Goal: Task Accomplishment & Management: Use online tool/utility

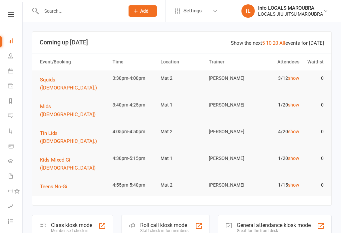
click at [89, 228] on div "Member self check-in" at bounding box center [71, 230] width 41 height 5
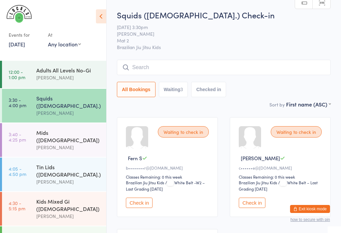
click at [76, 72] on div "Adults All Levels No-Gi" at bounding box center [68, 69] width 64 height 7
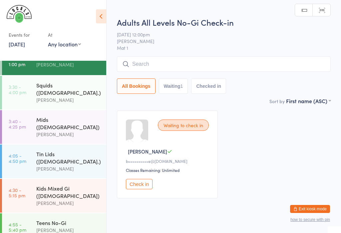
scroll to position [12, 0]
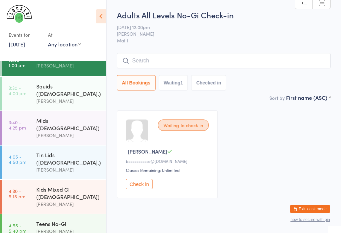
click at [66, 151] on div "Tin Lids ([DEMOGRAPHIC_DATA].)" at bounding box center [68, 158] width 64 height 15
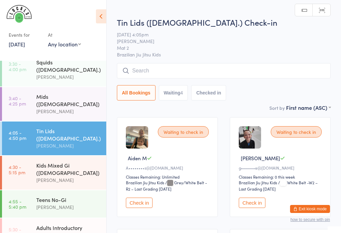
scroll to position [36, 0]
click at [58, 107] on div "[PERSON_NAME]" at bounding box center [68, 111] width 64 height 8
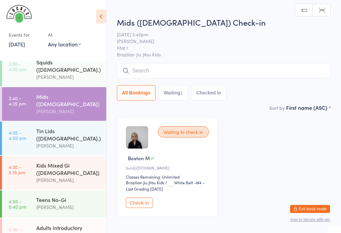
click at [165, 66] on input "search" at bounding box center [224, 70] width 214 height 15
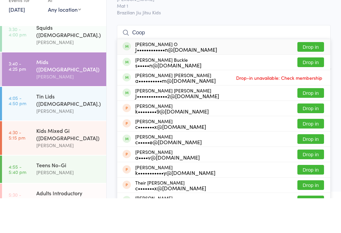
type input "Coop"
click at [316, 77] on button "Drop in" at bounding box center [311, 82] width 27 height 10
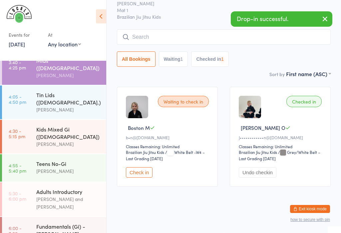
scroll to position [74, 0]
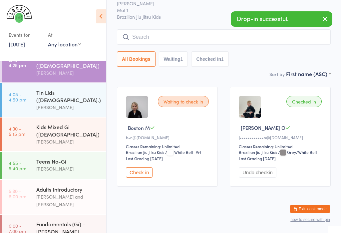
click at [59, 123] on div "Kids Mixed Gi ([DEMOGRAPHIC_DATA])" at bounding box center [68, 130] width 64 height 15
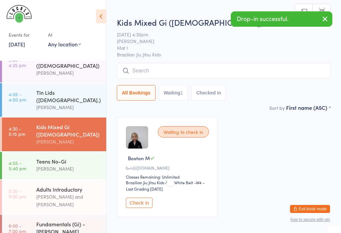
click at [171, 78] on input "search" at bounding box center [224, 70] width 214 height 15
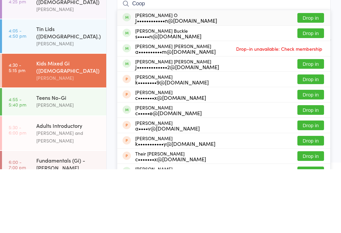
type input "Coop"
click at [317, 77] on button "Drop in" at bounding box center [311, 82] width 27 height 10
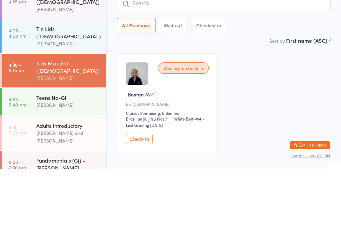
scroll to position [35, 0]
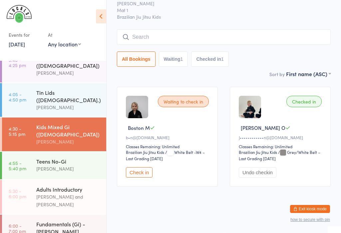
click at [203, 70] on div "Sort by First name (ASC) First name (ASC) First name (DESC) Last name (ASC) Las…" at bounding box center [224, 73] width 214 height 7
click at [164, 30] on input "search" at bounding box center [224, 36] width 214 height 15
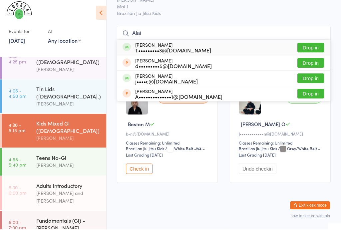
type input "Alai"
click at [316, 46] on button "Drop in" at bounding box center [311, 51] width 27 height 10
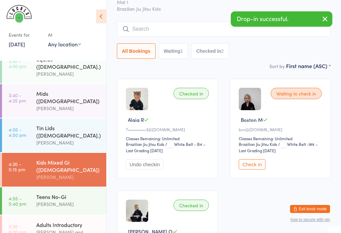
scroll to position [1, 0]
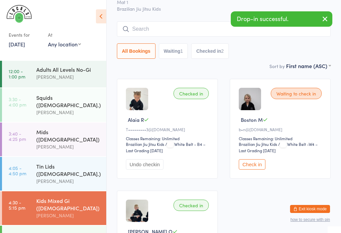
click at [53, 143] on div "[PERSON_NAME]" at bounding box center [68, 147] width 64 height 8
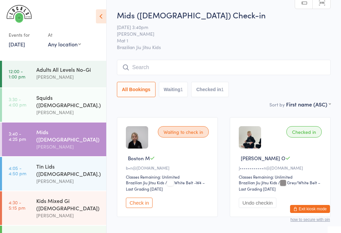
click at [152, 67] on input "search" at bounding box center [224, 67] width 214 height 15
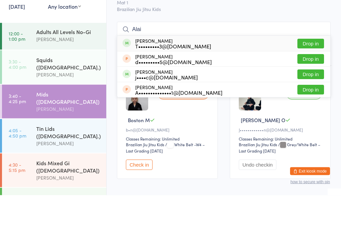
type input "Alai"
click at [313, 77] on button "Drop in" at bounding box center [311, 82] width 27 height 10
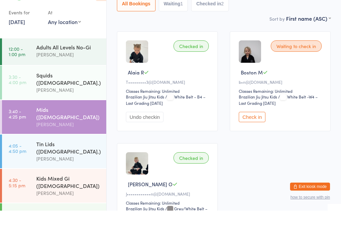
scroll to position [62, 0]
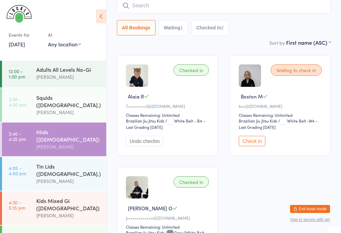
click at [22, 94] on link "3:30 - 4:00 pm Squids ([DEMOGRAPHIC_DATA].) [PERSON_NAME]" at bounding box center [54, 105] width 104 height 34
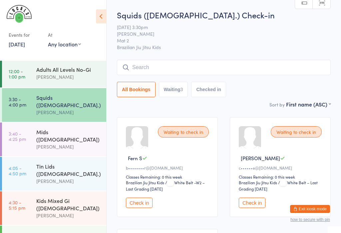
click at [39, 129] on div "Mids ([DEMOGRAPHIC_DATA])" at bounding box center [68, 135] width 64 height 15
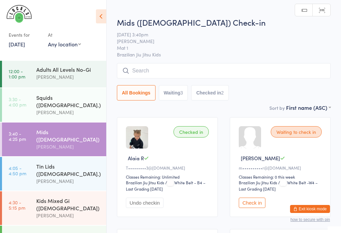
click at [40, 100] on div "Squids ([DEMOGRAPHIC_DATA].)" at bounding box center [68, 101] width 64 height 15
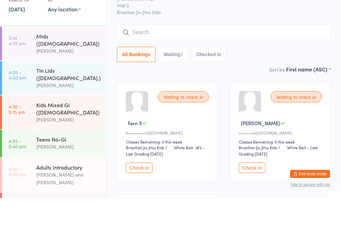
scroll to position [60, 0]
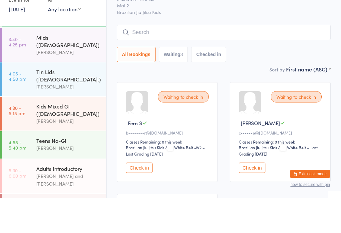
click at [61, 103] on div "Tin Lids ([DEMOGRAPHIC_DATA].)" at bounding box center [68, 110] width 64 height 15
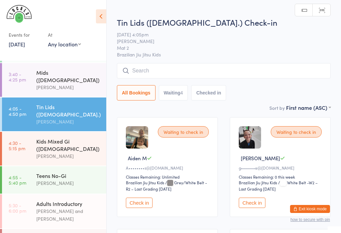
click at [200, 72] on input "search" at bounding box center [224, 70] width 214 height 15
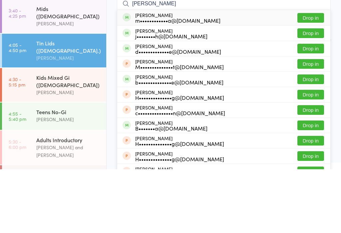
type input "[PERSON_NAME]"
click at [314, 77] on button "Drop in" at bounding box center [311, 82] width 27 height 10
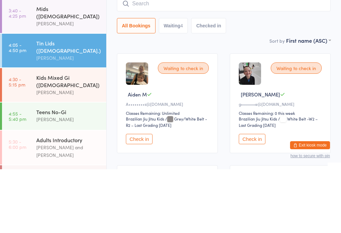
scroll to position [64, 0]
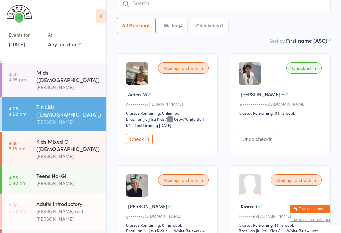
click at [84, 83] on div "[PERSON_NAME]" at bounding box center [68, 87] width 64 height 8
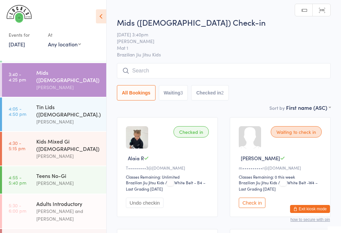
click at [147, 71] on input "search" at bounding box center [224, 70] width 214 height 15
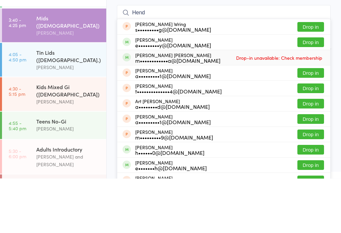
type input "Hend"
click at [165, 112] on div "m••••••••••••a@[DOMAIN_NAME]" at bounding box center [177, 114] width 85 height 5
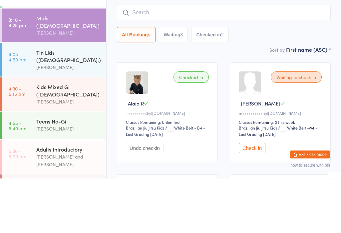
click at [15, 63] on link "3:40 - 4:25 pm Mids ([DEMOGRAPHIC_DATA]) [PERSON_NAME]" at bounding box center [54, 80] width 104 height 34
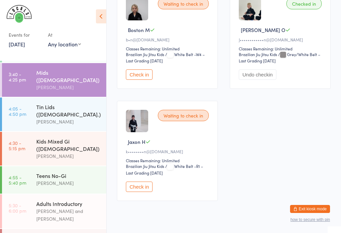
scroll to position [253, 0]
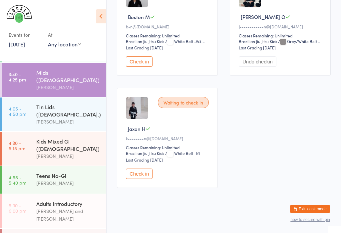
click at [139, 179] on button "Check in" at bounding box center [139, 173] width 27 height 10
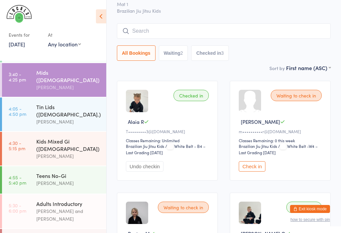
scroll to position [0, 0]
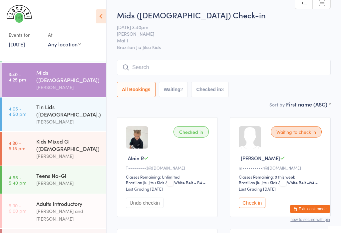
click at [186, 67] on input "search" at bounding box center [224, 67] width 214 height 15
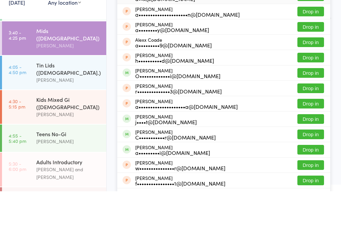
scroll to position [44, 0]
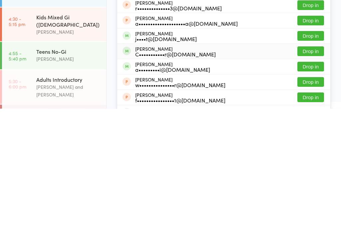
type input "[PERSON_NAME]"
click at [257, 168] on div "[PERSON_NAME] C•••••••••••r@[DOMAIN_NAME] Drop in" at bounding box center [223, 175] width 213 height 15
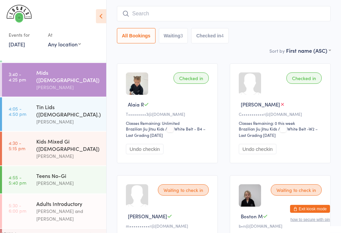
scroll to position [54, 0]
click at [269, 10] on input "search" at bounding box center [224, 13] width 214 height 15
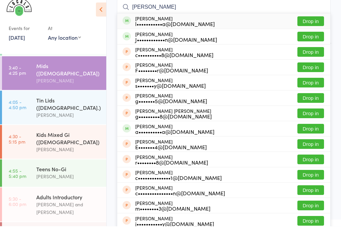
type input "[PERSON_NAME]"
click at [324, 26] on button "Drop in" at bounding box center [311, 28] width 27 height 10
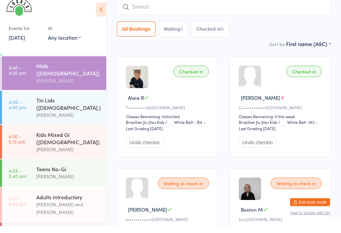
scroll to position [60, 0]
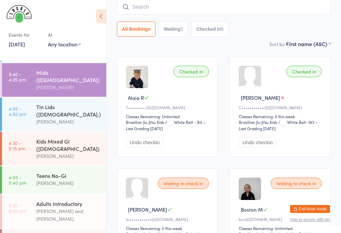
click at [240, 42] on div "Sort by First name (ASC) First name (ASC) First name (DESC) Last name (ASC) Las…" at bounding box center [224, 43] width 214 height 7
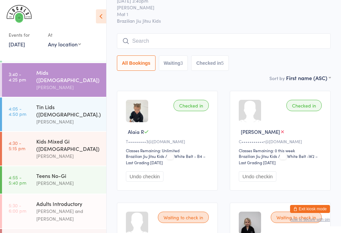
scroll to position [5, 0]
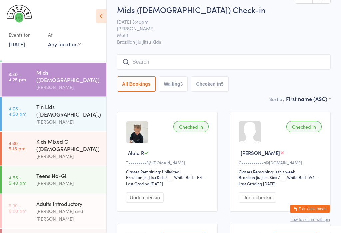
click at [190, 58] on input "search" at bounding box center [224, 62] width 214 height 15
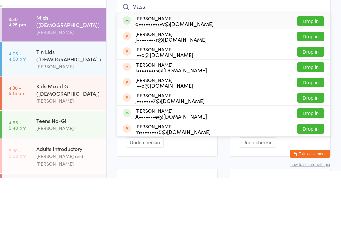
type input "Mass"
click at [316, 72] on button "Drop in" at bounding box center [311, 77] width 27 height 10
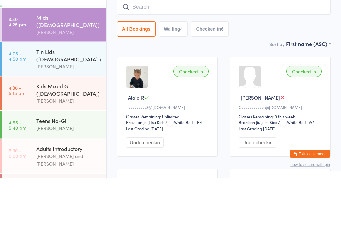
scroll to position [60, 0]
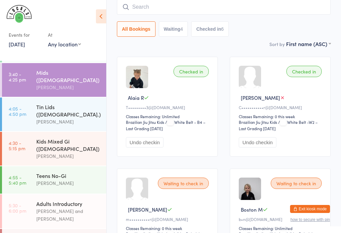
click at [179, 7] on input "search" at bounding box center [224, 6] width 214 height 15
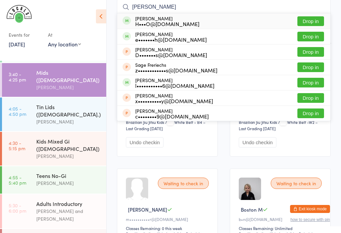
click at [314, 13] on input "[PERSON_NAME]" at bounding box center [224, 6] width 214 height 15
type input "[PERSON_NAME]"
click at [314, 20] on button "Drop in" at bounding box center [311, 21] width 27 height 10
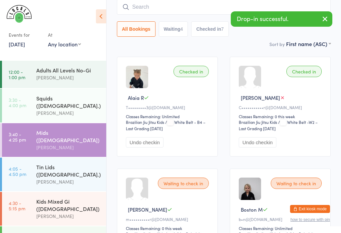
scroll to position [0, 0]
click at [46, 101] on div "Squids ([DEMOGRAPHIC_DATA].)" at bounding box center [68, 101] width 64 height 15
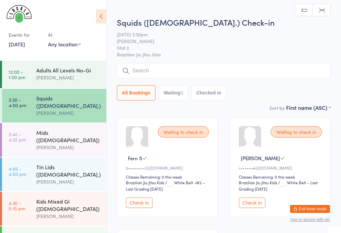
click at [206, 73] on input "search" at bounding box center [224, 70] width 214 height 15
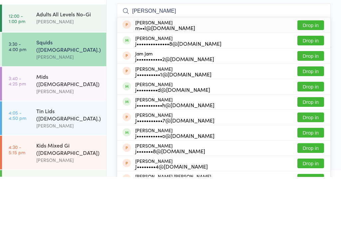
type input "[PERSON_NAME]"
click at [323, 92] on button "Drop in" at bounding box center [311, 97] width 27 height 10
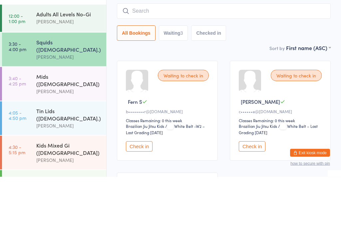
click at [320, 82] on div "All Bookings Waiting 3 Checked in" at bounding box center [224, 89] width 214 height 15
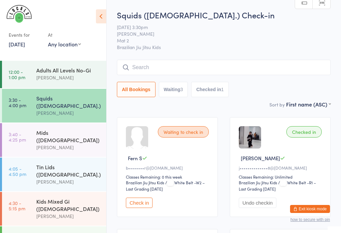
click at [62, 129] on div "Mids ([DEMOGRAPHIC_DATA])" at bounding box center [68, 136] width 64 height 15
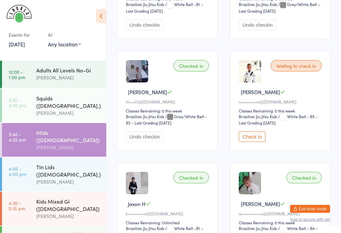
scroll to position [401, 0]
click at [255, 142] on button "Check in" at bounding box center [252, 136] width 27 height 10
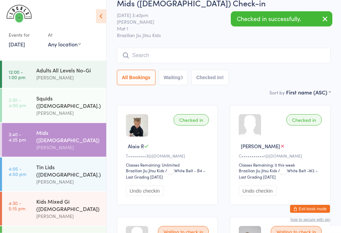
scroll to position [0, 0]
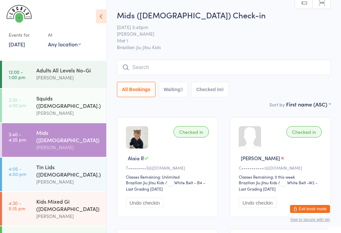
click at [64, 139] on div "Mids ([DEMOGRAPHIC_DATA]) [PERSON_NAME]" at bounding box center [71, 140] width 70 height 34
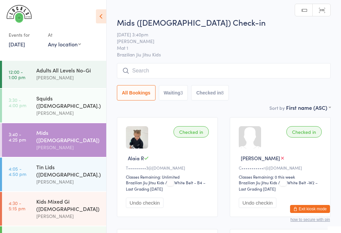
click at [241, 69] on input "search" at bounding box center [224, 70] width 214 height 15
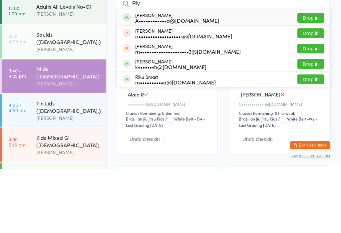
type input "Riy"
click at [314, 77] on button "Drop in" at bounding box center [311, 82] width 27 height 10
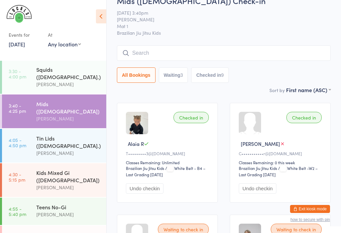
scroll to position [29, 0]
click at [62, 80] on div "[PERSON_NAME]" at bounding box center [68, 84] width 64 height 8
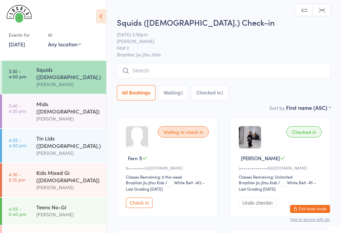
click at [175, 67] on input "search" at bounding box center [224, 70] width 214 height 15
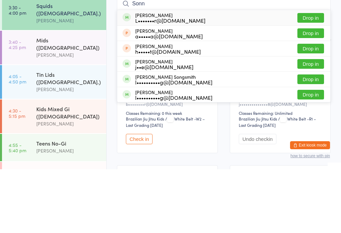
type input "Sonn"
click at [173, 76] on div "[PERSON_NAME] L•••••••r@[DOMAIN_NAME]" at bounding box center [170, 81] width 70 height 11
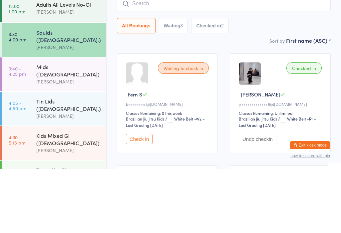
scroll to position [1, 0]
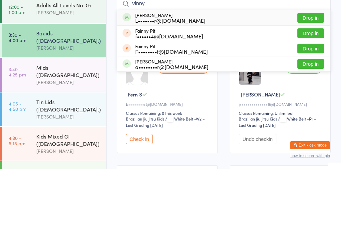
type input "vinny"
click at [316, 77] on button "Drop in" at bounding box center [311, 82] width 27 height 10
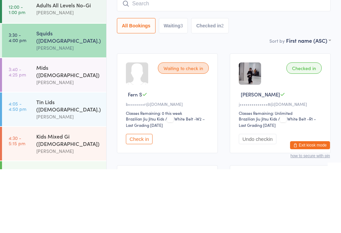
scroll to position [64, 0]
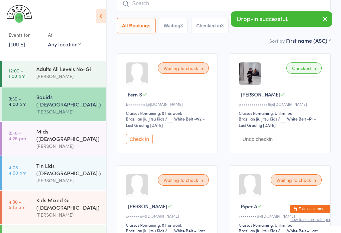
click at [55, 142] on div "[PERSON_NAME]" at bounding box center [68, 146] width 64 height 8
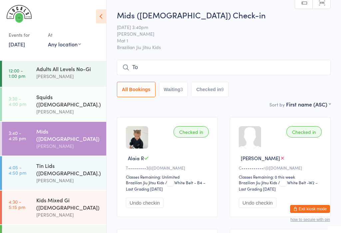
type input "[PERSON_NAME]"
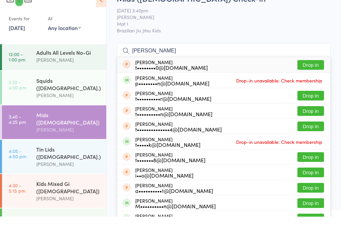
scroll to position [17, 0]
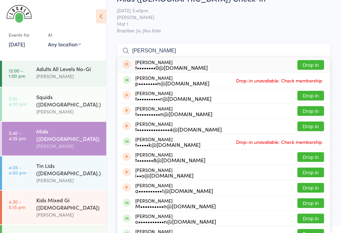
click at [64, 142] on div "[PERSON_NAME]" at bounding box center [68, 146] width 64 height 8
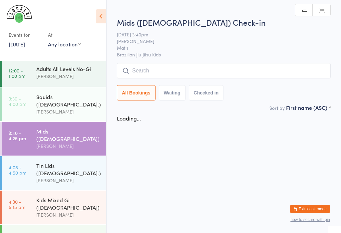
scroll to position [0, 0]
click at [63, 122] on div "Mids ([DEMOGRAPHIC_DATA]) [PERSON_NAME]" at bounding box center [71, 139] width 70 height 34
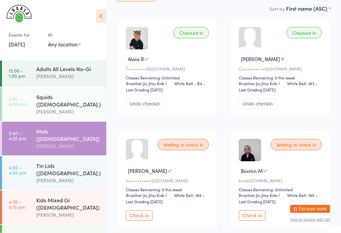
click at [146, 221] on button "Check in" at bounding box center [139, 215] width 27 height 10
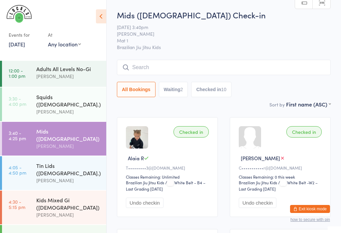
click at [198, 65] on input "search" at bounding box center [224, 67] width 214 height 15
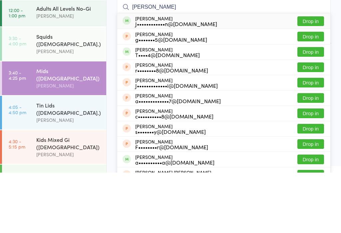
type input "[PERSON_NAME]"
click at [300, 107] on button "Drop in" at bounding box center [311, 112] width 27 height 10
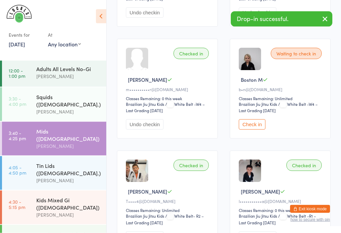
scroll to position [190, 0]
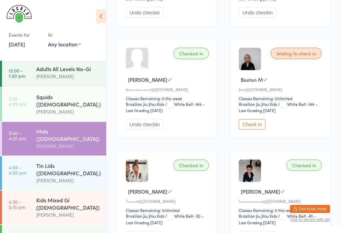
click at [200, 169] on div "Checked in" at bounding box center [191, 164] width 35 height 11
click at [202, 171] on div "Checked in" at bounding box center [191, 164] width 35 height 11
click at [196, 171] on div "Checked in" at bounding box center [191, 164] width 35 height 11
click at [197, 171] on div "Checked in" at bounding box center [191, 164] width 35 height 11
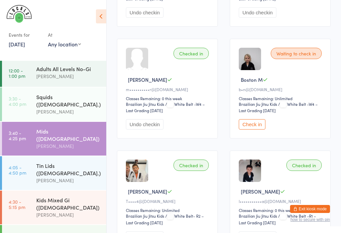
click at [192, 171] on div "Checked in" at bounding box center [191, 164] width 35 height 11
click at [200, 171] on div "Checked in" at bounding box center [191, 164] width 35 height 11
click at [210, 172] on div "Checked in [PERSON_NAME]••••4@[DOMAIN_NAME] Classes Remaining: Unlimited Brazil…" at bounding box center [167, 200] width 101 height 100
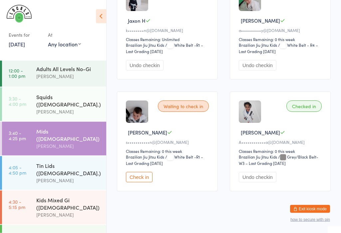
scroll to position [709, 0]
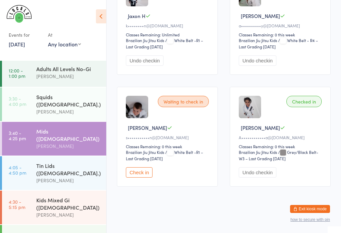
click at [139, 177] on button "Check in" at bounding box center [139, 172] width 27 height 10
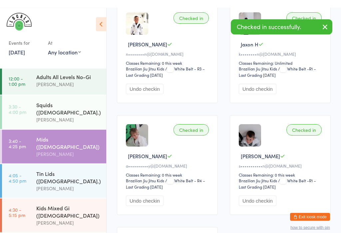
scroll to position [672, 0]
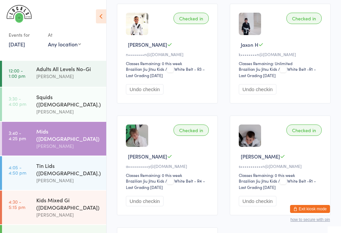
click at [29, 156] on link "4:05 - 4:50 pm Tin Lids ([DEMOGRAPHIC_DATA].) [PERSON_NAME]" at bounding box center [54, 173] width 104 height 34
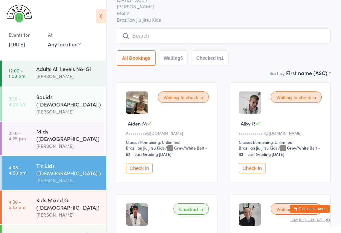
scroll to position [35, 0]
click at [250, 167] on button "Check in" at bounding box center [252, 168] width 27 height 10
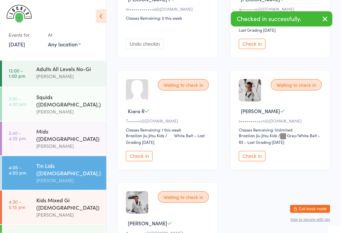
scroll to position [278, 0]
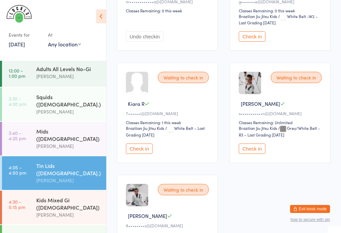
click at [248, 154] on button "Check in" at bounding box center [252, 148] width 27 height 10
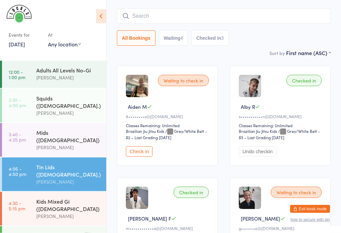
scroll to position [52, 0]
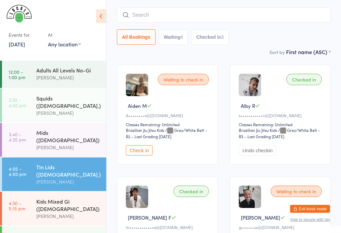
click at [81, 129] on div "Mids ([DEMOGRAPHIC_DATA])" at bounding box center [68, 136] width 64 height 15
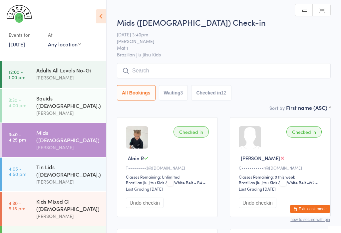
click at [256, 71] on input "search" at bounding box center [224, 70] width 214 height 15
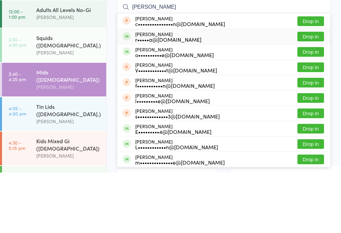
type input "[PERSON_NAME]"
click at [175, 97] on div "r•••••a@[DOMAIN_NAME]" at bounding box center [168, 99] width 66 height 5
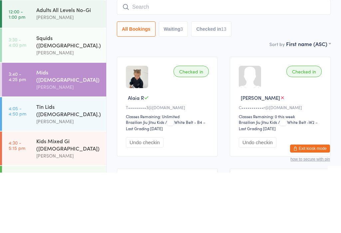
scroll to position [60, 0]
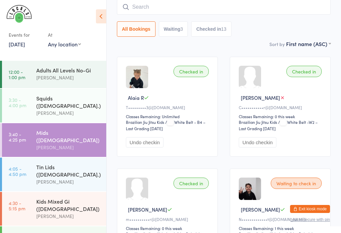
click at [264, 87] on div "Checked in [PERSON_NAME]•••••••••••r@[DOMAIN_NAME] Classes Remaining: 0 this we…" at bounding box center [280, 107] width 101 height 100
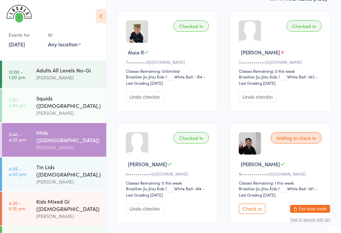
scroll to position [107, 0]
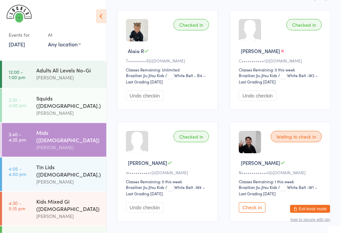
click at [84, 178] on div "[PERSON_NAME]" at bounding box center [68, 182] width 64 height 8
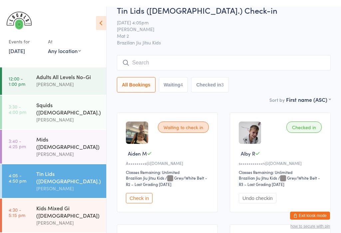
scroll to position [4, 0]
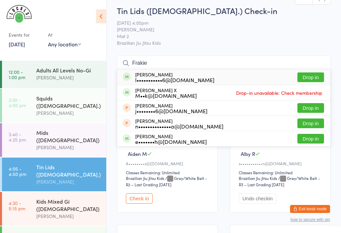
type input "Frakie"
click at [150, 91] on div "[PERSON_NAME] X M••k@[DOMAIN_NAME]" at bounding box center [166, 92] width 62 height 11
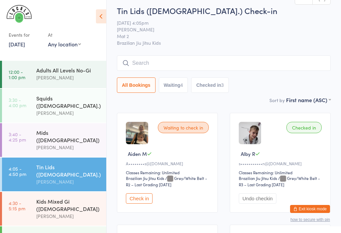
click at [138, 86] on button "All Bookings" at bounding box center [136, 84] width 39 height 15
click at [103, 11] on icon at bounding box center [101, 16] width 10 height 14
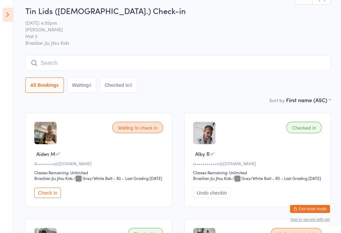
click at [58, 58] on input "search" at bounding box center [178, 62] width 306 height 15
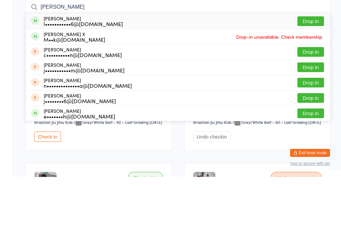
type input "[PERSON_NAME]"
click at [52, 93] on div "M••k@[DOMAIN_NAME]" at bounding box center [75, 95] width 62 height 5
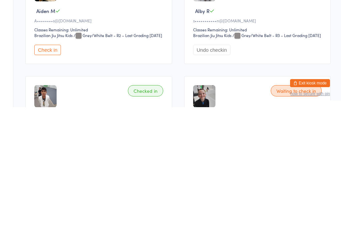
scroll to position [0, 0]
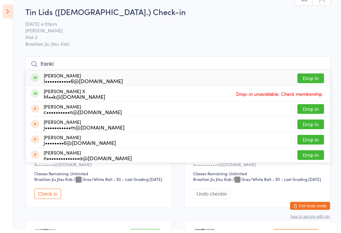
type input "franki"
click at [90, 95] on div "[PERSON_NAME] X M••k@[DOMAIN_NAME] Drop-in unavailable: Check membership" at bounding box center [178, 96] width 305 height 15
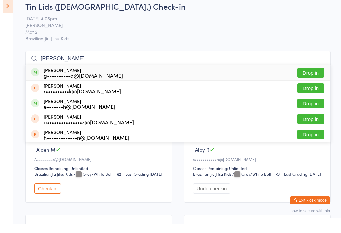
click at [309, 65] on input "[PERSON_NAME]" at bounding box center [178, 67] width 306 height 15
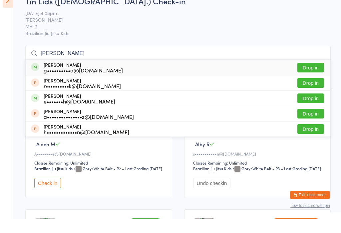
type input "[PERSON_NAME]"
click at [309, 92] on button "Drop in" at bounding box center [311, 97] width 27 height 10
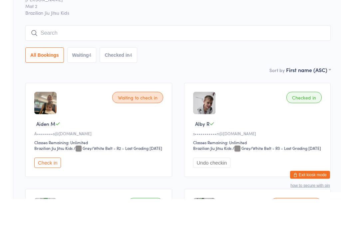
click at [259, 60] on input "search" at bounding box center [178, 67] width 306 height 15
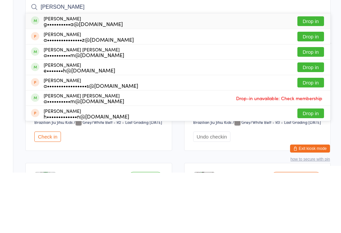
type input "[PERSON_NAME]"
click at [316, 77] on button "Drop in" at bounding box center [311, 82] width 27 height 10
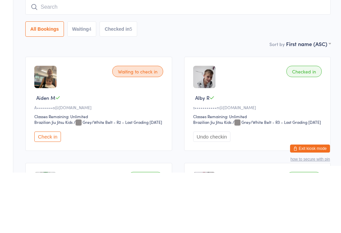
click at [9, 61] on aside "Events for [DATE] [DATE] [DATE] Sun Mon Tue Wed Thu Fri Sat 31 27 28 29 30 31 0…" at bounding box center [6, 116] width 13 height 233
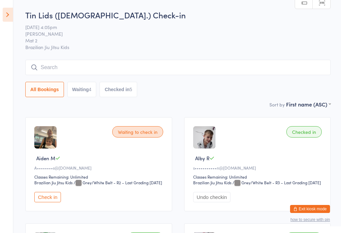
click at [12, 14] on icon at bounding box center [8, 15] width 10 height 14
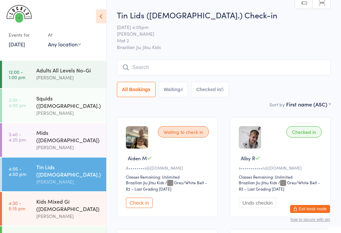
click at [56, 143] on div "[PERSON_NAME]" at bounding box center [68, 147] width 64 height 8
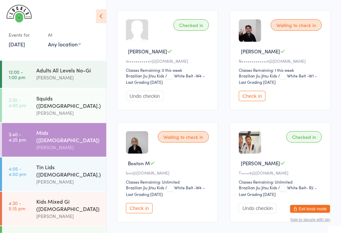
scroll to position [218, 0]
click at [140, 213] on button "Check in" at bounding box center [139, 208] width 27 height 10
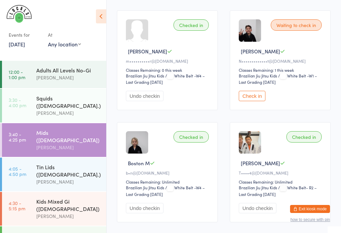
click at [28, 192] on link "4:30 - 5:15 pm Kids Mixed Gi ([DEMOGRAPHIC_DATA]) [PERSON_NAME]" at bounding box center [54, 209] width 104 height 34
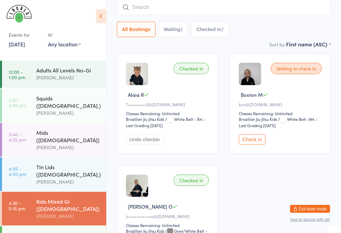
click at [251, 145] on button "Check in" at bounding box center [252, 139] width 27 height 10
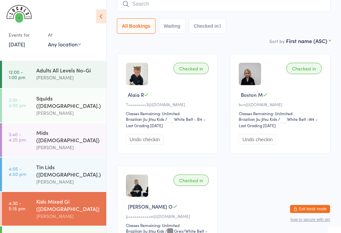
click at [49, 178] on div "[PERSON_NAME]" at bounding box center [68, 182] width 64 height 8
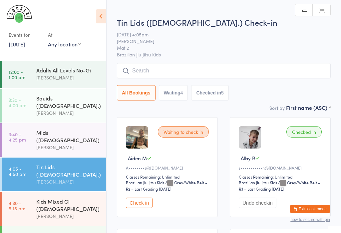
click at [131, 69] on input "search" at bounding box center [224, 70] width 214 height 15
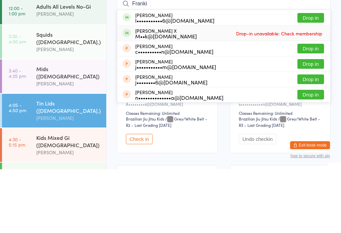
type input "Franki"
click at [157, 92] on div "[PERSON_NAME] X M••k@[DOMAIN_NAME]" at bounding box center [166, 97] width 62 height 11
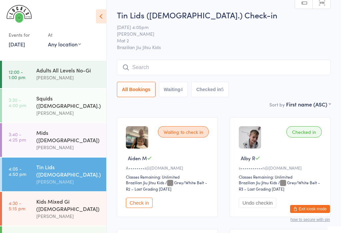
type input "r"
click at [103, 10] on icon at bounding box center [101, 16] width 10 height 14
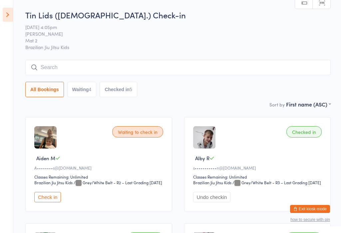
click at [7, 10] on icon at bounding box center [8, 15] width 10 height 14
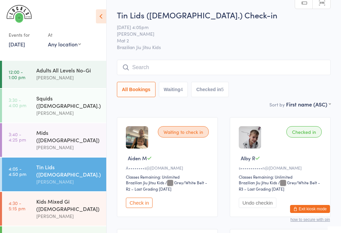
click at [42, 143] on div "[PERSON_NAME]" at bounding box center [68, 147] width 64 height 8
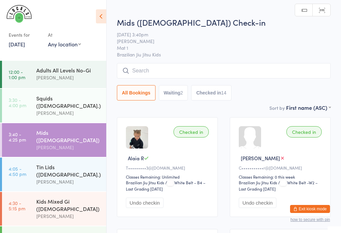
click at [147, 68] on input "search" at bounding box center [224, 70] width 214 height 15
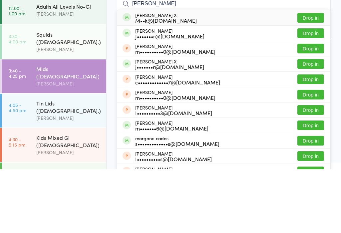
type input "[PERSON_NAME]"
click at [316, 77] on button "Drop in" at bounding box center [311, 82] width 27 height 10
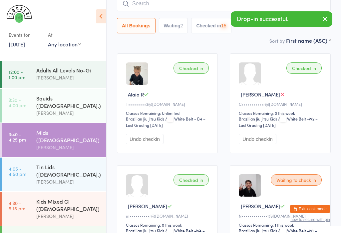
click at [175, 7] on input "search" at bounding box center [224, 3] width 214 height 15
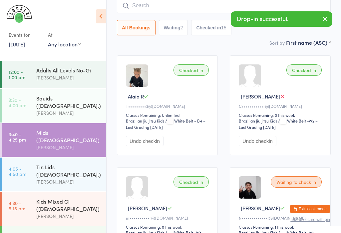
scroll to position [60, 0]
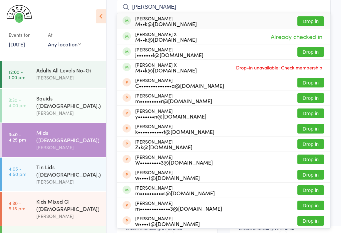
type input "[PERSON_NAME]"
click at [312, 19] on button "Drop in" at bounding box center [311, 21] width 27 height 10
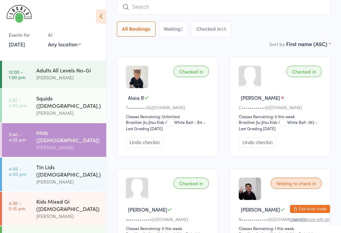
click at [45, 163] on div "Tin Lids ([DEMOGRAPHIC_DATA].)" at bounding box center [68, 170] width 64 height 15
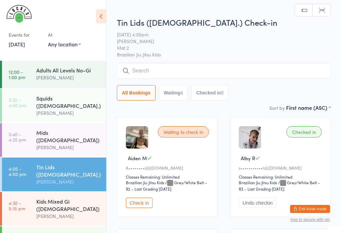
click at [186, 75] on input "search" at bounding box center [224, 70] width 214 height 15
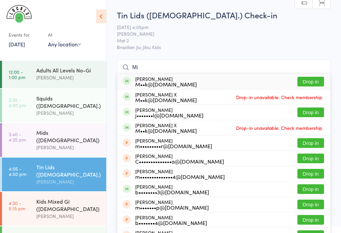
type input "M"
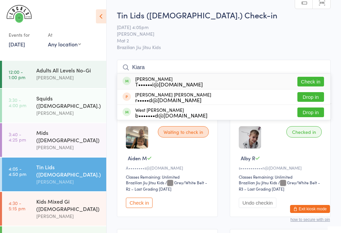
type input "Kiara"
click at [170, 78] on div "Kiara Rani T••••••i@[DOMAIN_NAME]" at bounding box center [169, 81] width 68 height 11
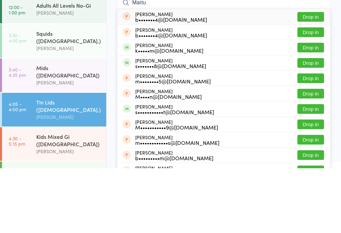
type input "Martu"
click at [315, 123] on button "Drop in" at bounding box center [311, 128] width 27 height 10
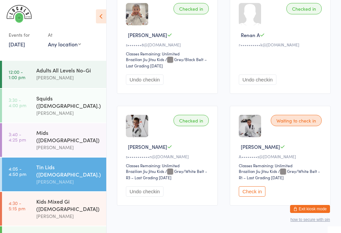
scroll to position [14, 0]
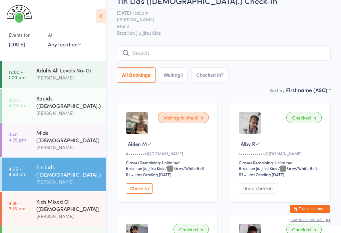
click at [163, 35] on span "Brazilian Jiu Jitsu Kids" at bounding box center [224, 32] width 214 height 7
click at [145, 190] on button "Check in" at bounding box center [139, 188] width 27 height 10
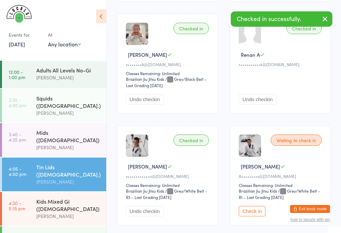
scroll to position [481, 0]
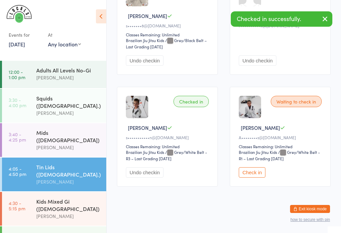
click at [254, 177] on button "Check in" at bounding box center [252, 172] width 27 height 10
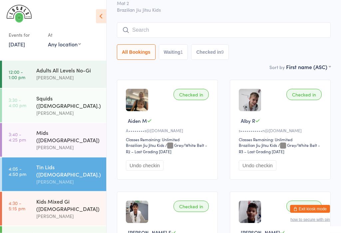
scroll to position [38, 0]
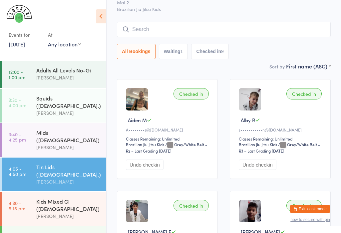
click at [322, 222] on button "how to secure with pin" at bounding box center [311, 219] width 40 height 5
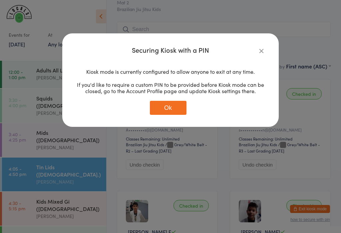
click at [287, 38] on div "Securing Kiosk with a PIN Kiosk mode is currently configured to allow anyone to…" at bounding box center [170, 116] width 341 height 233
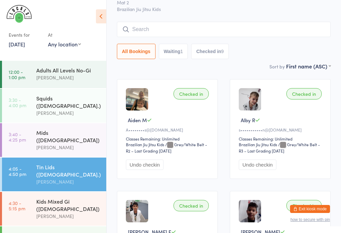
click at [259, 34] on input "search" at bounding box center [224, 29] width 214 height 15
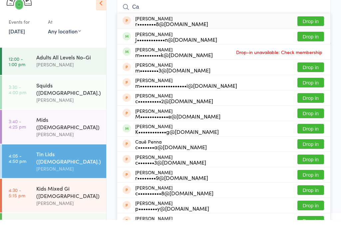
scroll to position [48, 0]
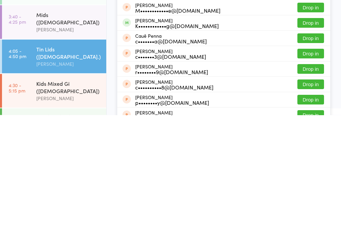
type input "Ca"
click at [318, 136] on button "Drop in" at bounding box center [311, 141] width 27 height 10
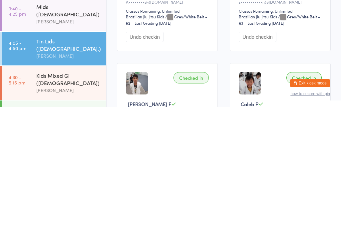
scroll to position [0, 0]
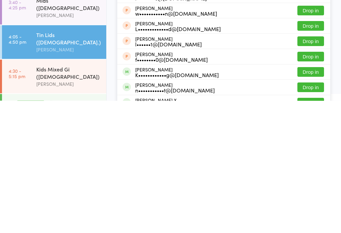
type input "lu"
click at [314, 199] on button "Drop in" at bounding box center [311, 204] width 27 height 10
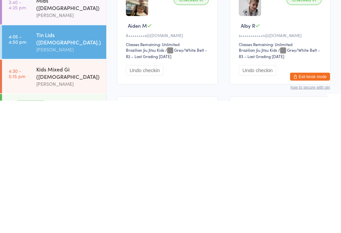
scroll to position [132, 0]
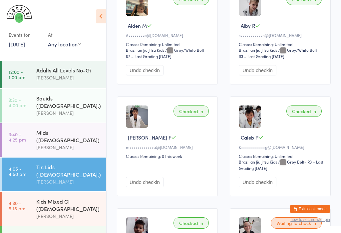
click at [83, 163] on div "Tin Lids ([DEMOGRAPHIC_DATA].)" at bounding box center [68, 170] width 64 height 15
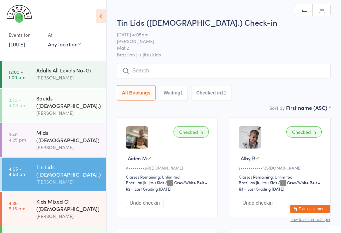
click at [261, 71] on input "search" at bounding box center [224, 70] width 214 height 15
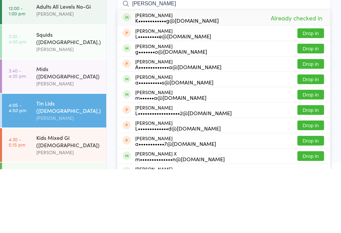
type input "[PERSON_NAME]"
click at [265, 74] on div "[PERSON_NAME] K••••••••••••g@[DOMAIN_NAME] Already checked in" at bounding box center [223, 81] width 213 height 15
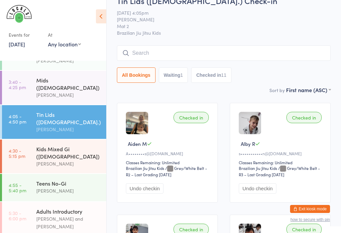
scroll to position [52, 0]
click at [41, 77] on div "Mids ([DEMOGRAPHIC_DATA])" at bounding box center [68, 84] width 64 height 15
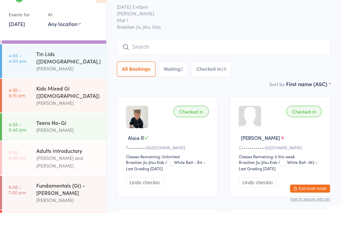
scroll to position [92, 0]
click at [35, 134] on link "4:55 - 5:40 pm Teens No-Gi [PERSON_NAME]" at bounding box center [54, 147] width 104 height 27
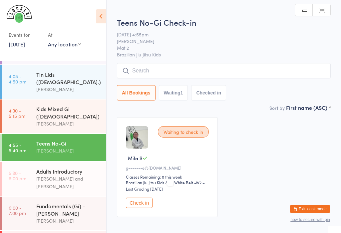
click at [170, 70] on input "search" at bounding box center [224, 70] width 214 height 15
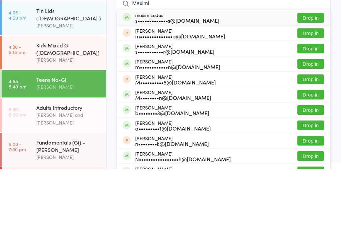
type input "Maximi"
click at [313, 92] on button "Drop in" at bounding box center [311, 97] width 27 height 10
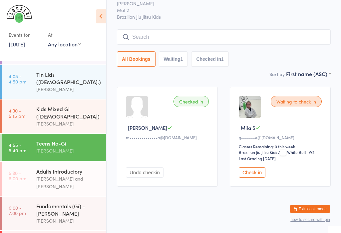
click at [153, 172] on button "Undo checkin" at bounding box center [145, 172] width 38 height 10
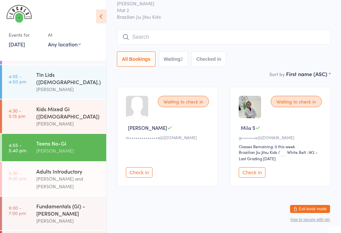
click at [262, 31] on input "search" at bounding box center [224, 36] width 214 height 15
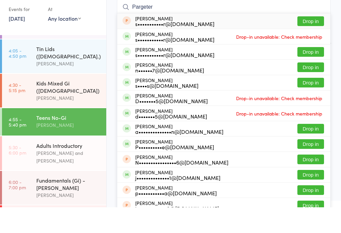
type input "Pargeter"
click at [312, 73] on button "Drop in" at bounding box center [311, 78] width 27 height 10
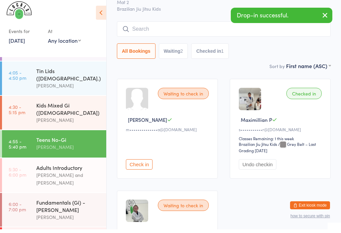
click at [303, 49] on div "All Bookings Waiting 2 Checked in 1" at bounding box center [224, 54] width 214 height 15
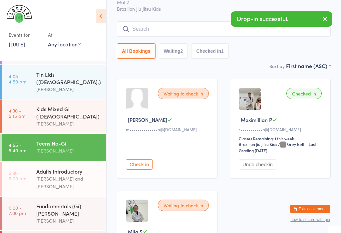
click at [201, 112] on div "Waiting to check in [PERSON_NAME] P m••••••••••••••a@[DOMAIN_NAME] Check in" at bounding box center [167, 129] width 101 height 100
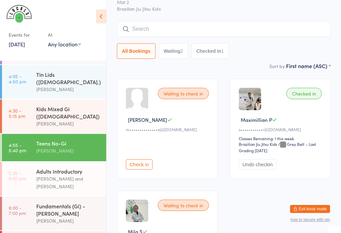
click at [196, 113] on div "Waiting to check in [PERSON_NAME] P m••••••••••••••a@[DOMAIN_NAME] Check in" at bounding box center [167, 129] width 101 height 100
click at [37, 105] on div "Kids Mixed Gi ([DEMOGRAPHIC_DATA])" at bounding box center [68, 112] width 64 height 15
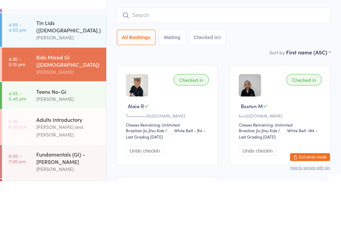
click at [52, 120] on div "[PERSON_NAME]" at bounding box center [68, 124] width 64 height 8
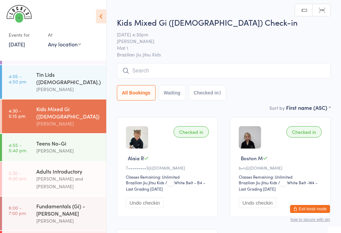
click at [167, 71] on input "search" at bounding box center [224, 70] width 214 height 15
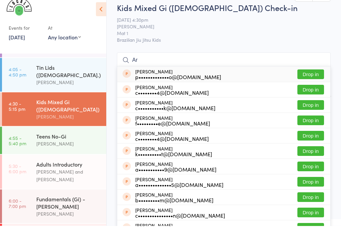
type input "A"
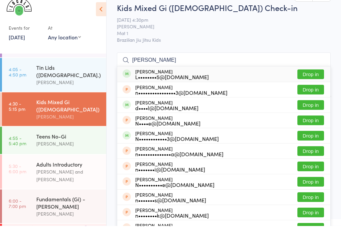
type input "[PERSON_NAME]"
click at [167, 74] on div "[PERSON_NAME] L••••••••5@[DOMAIN_NAME] Drop in" at bounding box center [223, 81] width 213 height 15
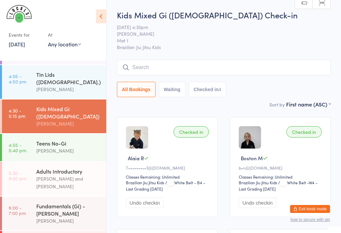
click at [76, 120] on div "[PERSON_NAME]" at bounding box center [68, 124] width 64 height 8
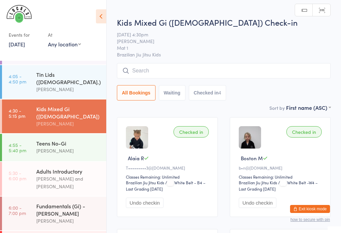
click at [231, 72] on input "search" at bounding box center [224, 70] width 214 height 15
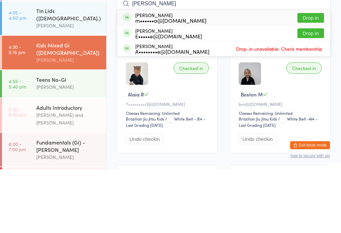
type input "[PERSON_NAME]"
click at [317, 77] on button "Drop in" at bounding box center [311, 82] width 27 height 10
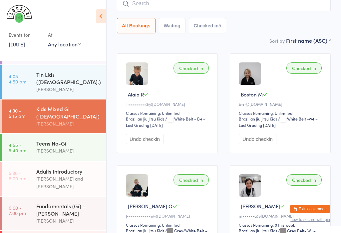
click at [211, 50] on div "Checked in Alaia R T•••••••••3@[DOMAIN_NAME] Classes Remaining: Unlimited Brazi…" at bounding box center [224, 214] width 226 height 335
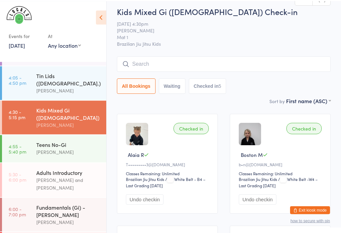
scroll to position [0, 0]
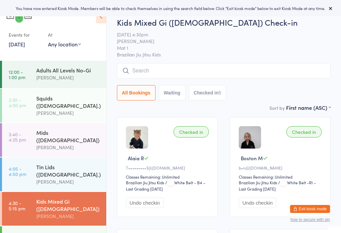
click at [51, 232] on div "Teens No-Gi" at bounding box center [68, 235] width 64 height 7
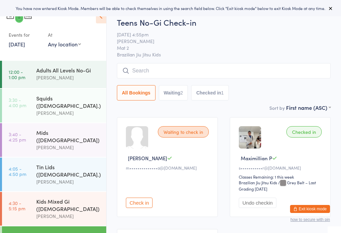
click at [162, 78] on input "search" at bounding box center [224, 70] width 214 height 15
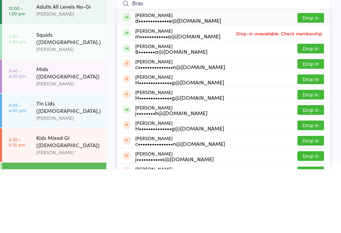
type input "Brax"
click at [317, 77] on button "Drop in" at bounding box center [311, 82] width 27 height 10
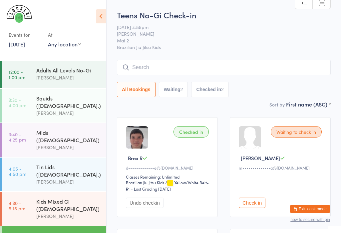
click at [150, 61] on input "search" at bounding box center [224, 67] width 214 height 15
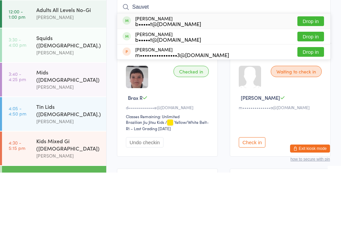
type input "Sauvet"
click at [303, 77] on button "Drop in" at bounding box center [311, 82] width 27 height 10
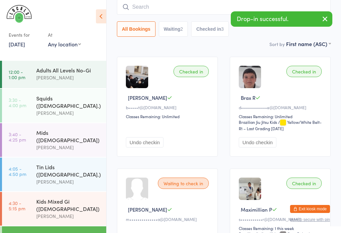
click at [152, 9] on input "search" at bounding box center [224, 6] width 214 height 15
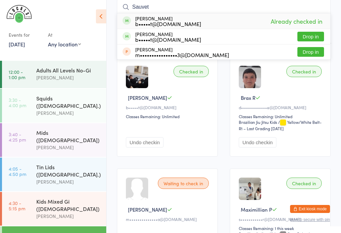
type input "Sauvet"
click at [308, 39] on button "Drop in" at bounding box center [311, 37] width 27 height 10
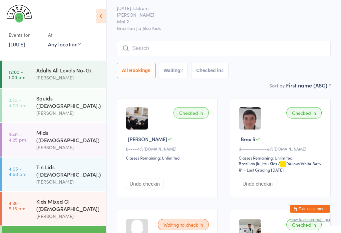
scroll to position [0, 0]
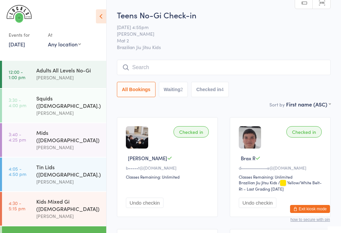
click at [221, 79] on div "All Bookings Waiting 2 Checked in 4" at bounding box center [224, 78] width 214 height 37
click at [183, 71] on input "search" at bounding box center [224, 67] width 214 height 15
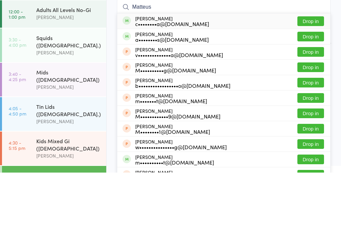
type input "Matteus"
click at [310, 77] on button "Drop in" at bounding box center [311, 82] width 27 height 10
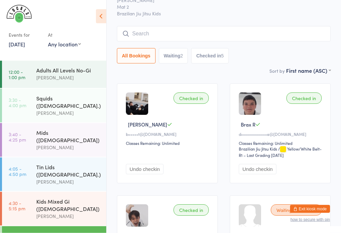
scroll to position [31, 0]
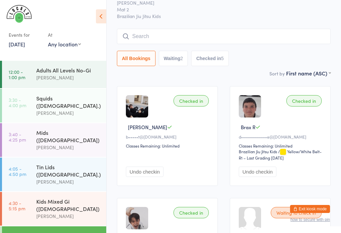
click at [62, 178] on div "[PERSON_NAME]" at bounding box center [68, 182] width 64 height 8
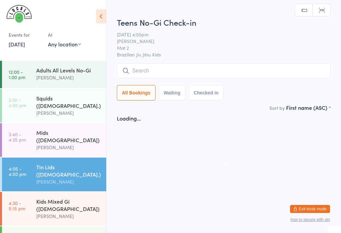
click at [153, 71] on input "search" at bounding box center [224, 70] width 214 height 15
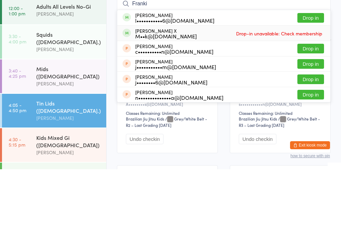
type input "Franki"
click at [153, 97] on div "M••k@[DOMAIN_NAME]" at bounding box center [166, 99] width 62 height 5
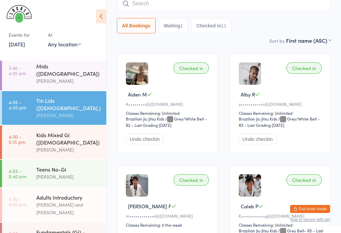
scroll to position [59, 0]
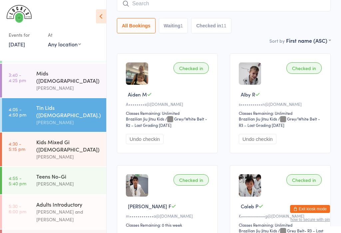
click at [19, 72] on time "3:40 - 4:25 pm" at bounding box center [17, 77] width 17 height 11
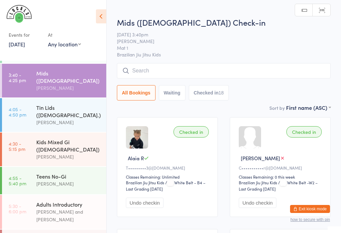
click at [137, 71] on input "search" at bounding box center [224, 70] width 214 height 15
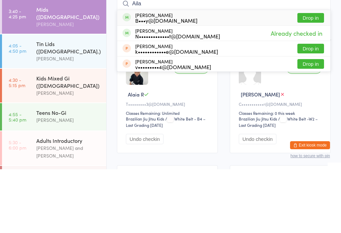
type input "Aila"
click at [309, 77] on button "Drop in" at bounding box center [311, 82] width 27 height 10
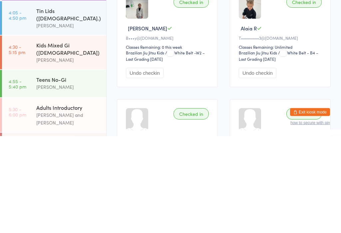
scroll to position [42, 0]
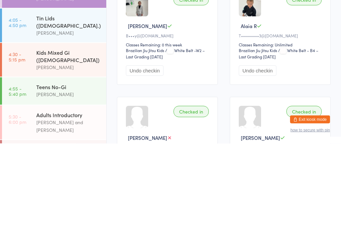
click at [27, 167] on link "4:55 - 5:40 pm Teens No-Gi [PERSON_NAME]" at bounding box center [54, 180] width 104 height 27
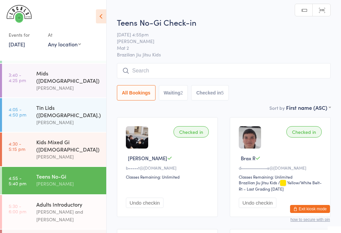
click at [225, 78] on input "search" at bounding box center [224, 70] width 214 height 15
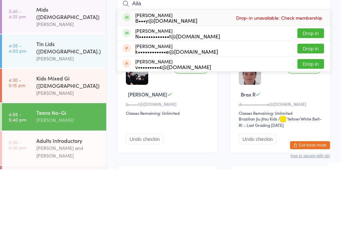
type input "Aila"
click at [322, 117] on div "Checked in Brax R d•••••••••••••e@gmail.com Classes Remaining: Unlimited Brazil…" at bounding box center [280, 167] width 101 height 100
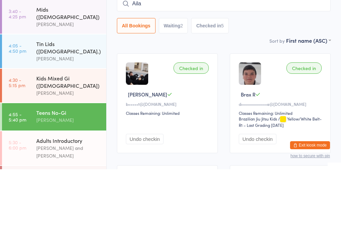
scroll to position [64, 0]
